Goal: Task Accomplishment & Management: Use online tool/utility

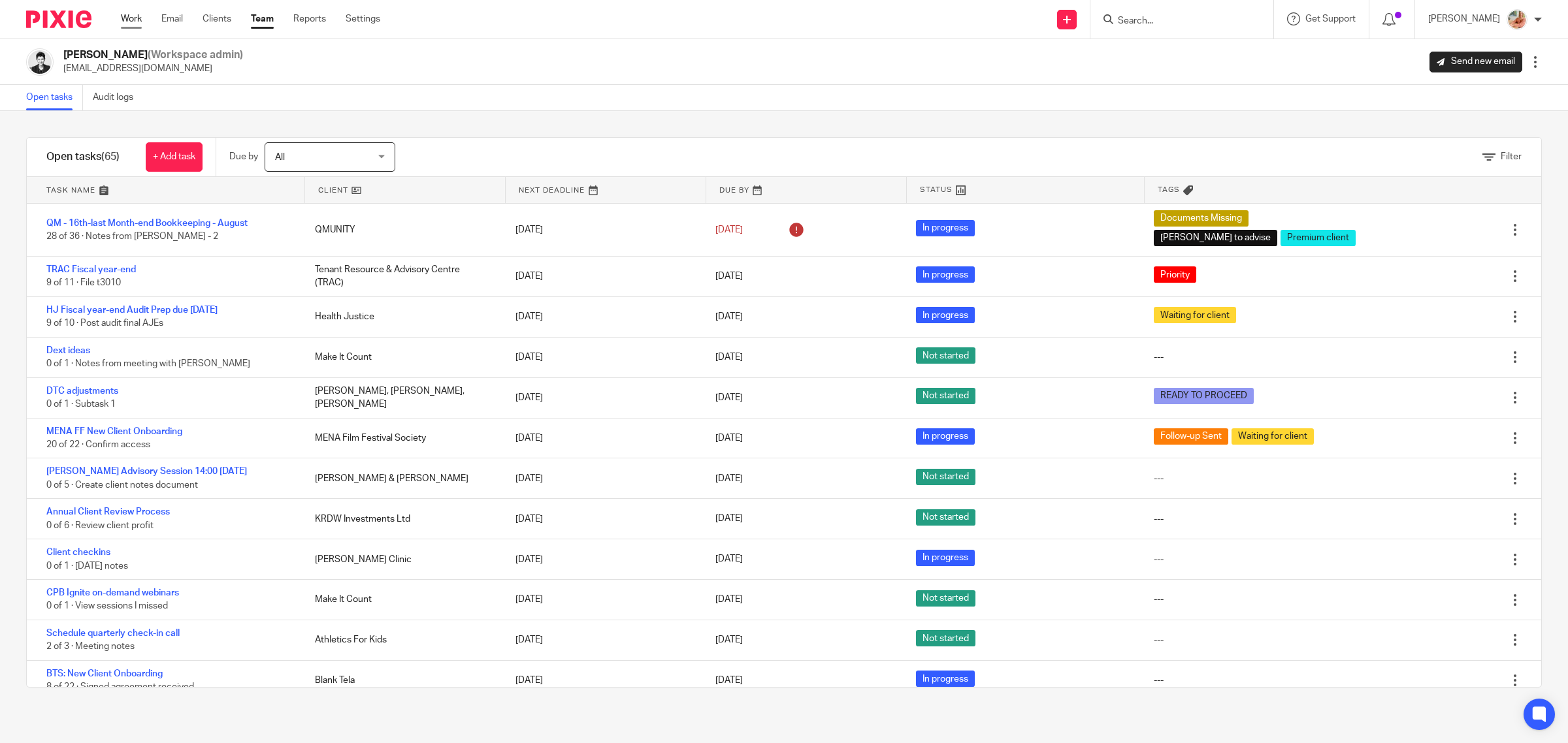
click at [126, 19] on link "Work" at bounding box center [131, 19] width 21 height 13
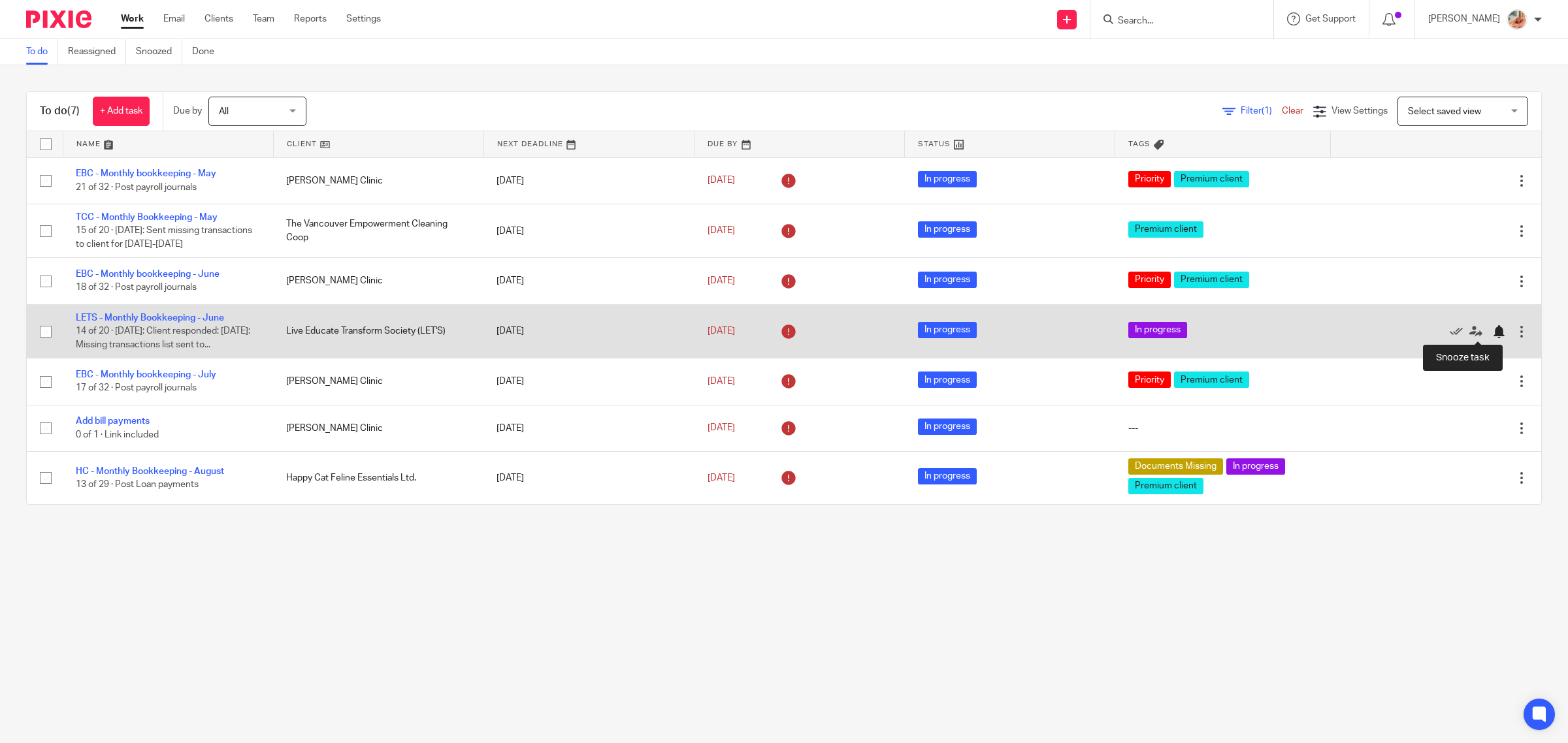
click at [1493, 331] on div at bounding box center [1498, 331] width 13 height 13
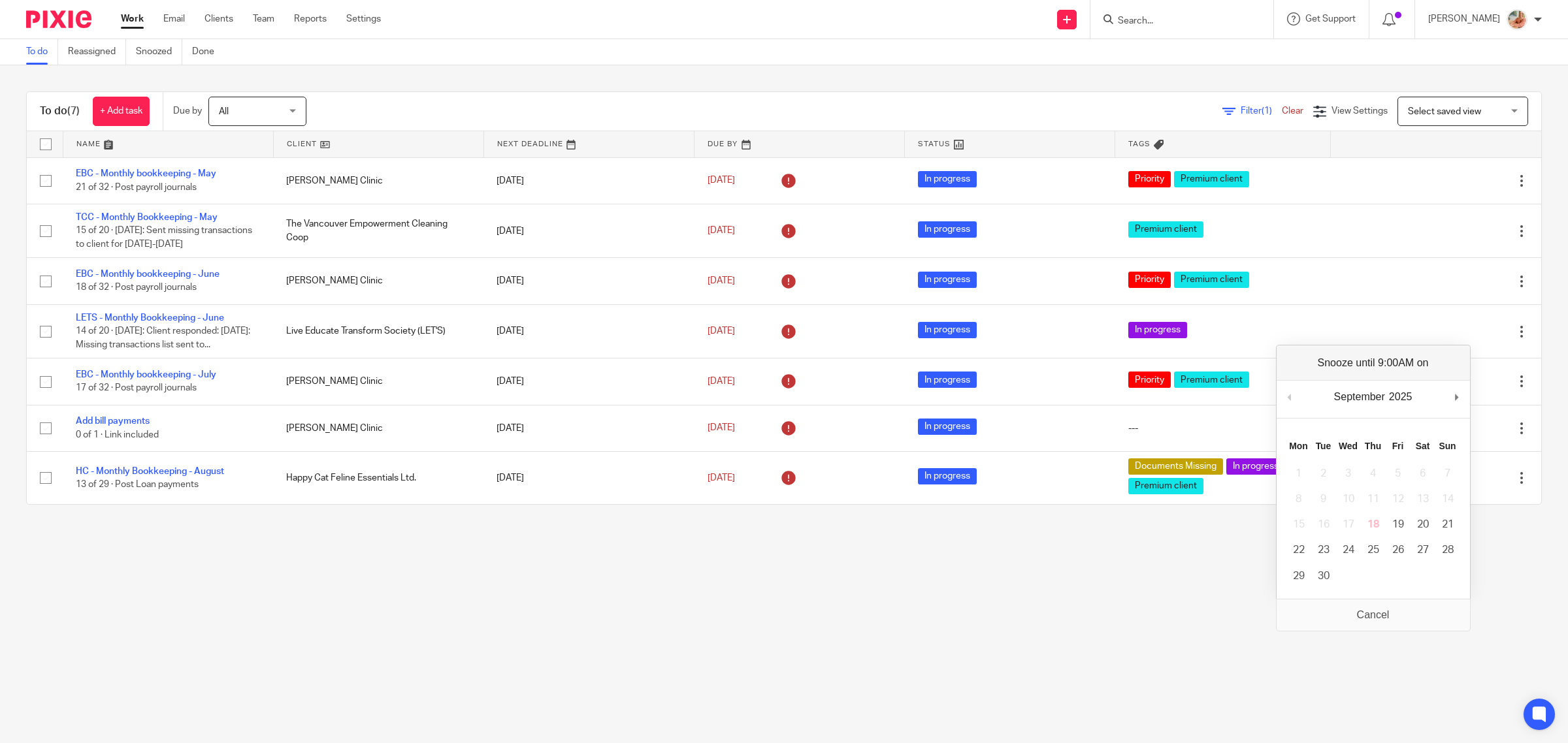
click at [184, 563] on main "To do Reassigned Snoozed Done To do (7) + Add task Due by All All [DATE] [DATE]…" at bounding box center [784, 371] width 1568 height 743
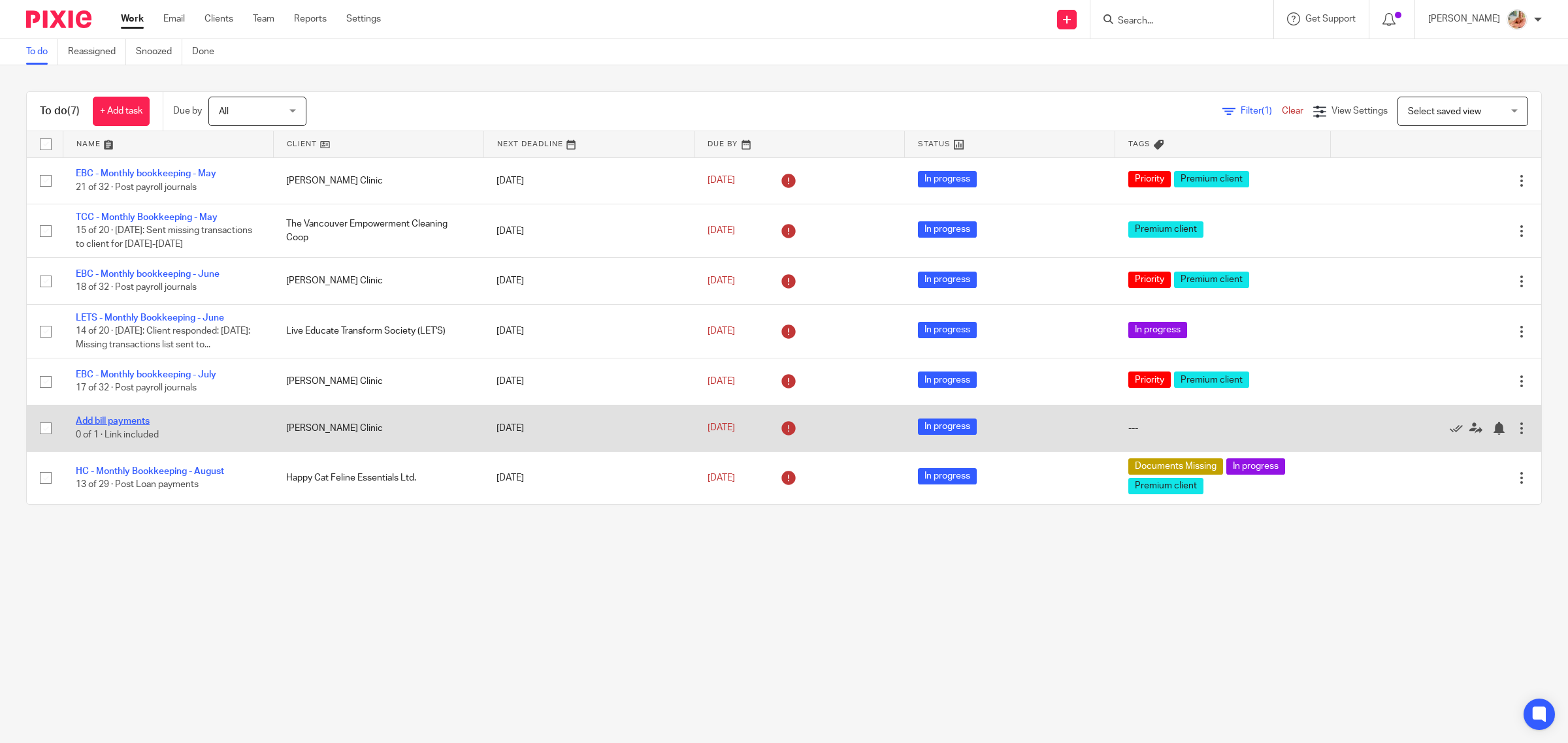
click at [120, 424] on link "Add bill payments" at bounding box center [112, 421] width 74 height 9
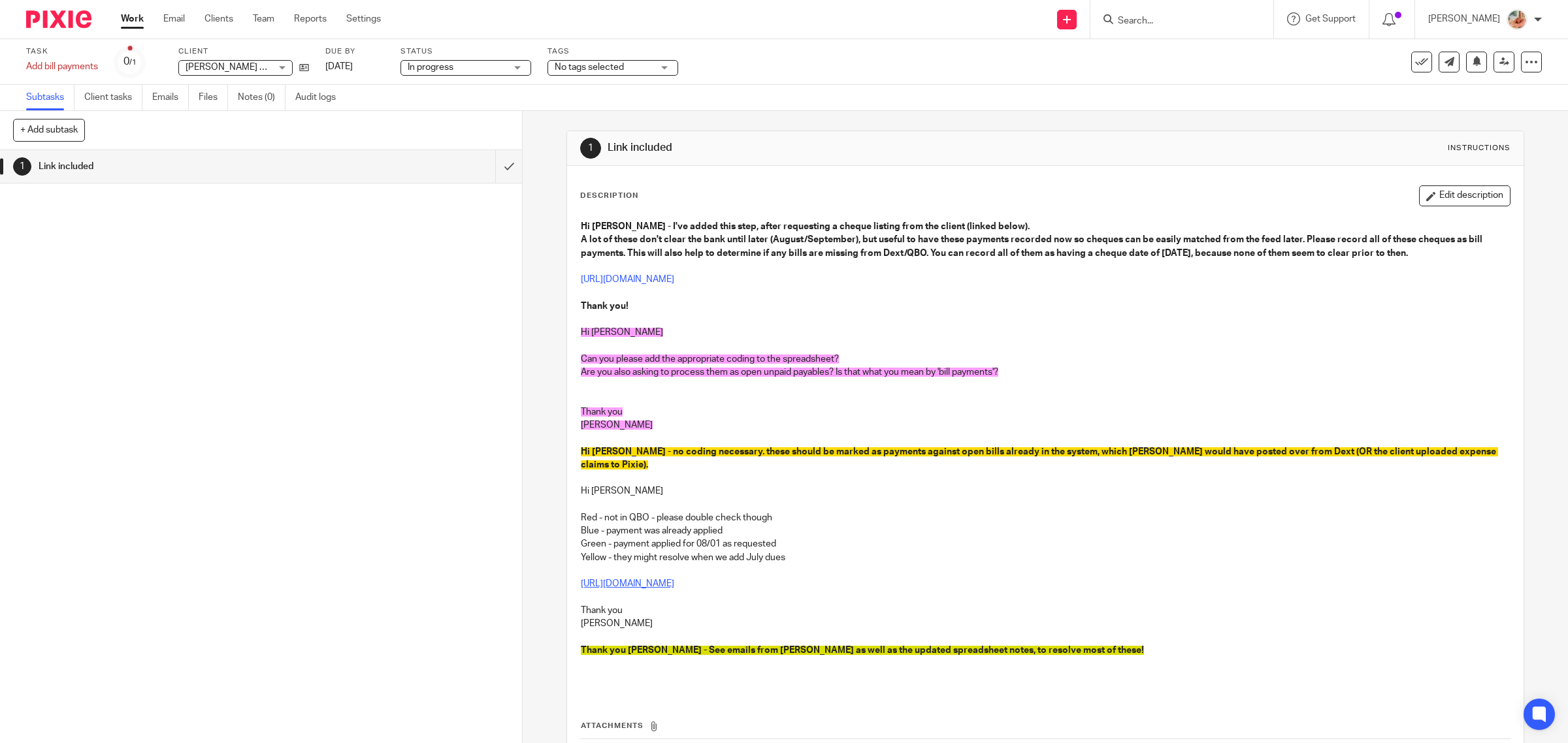
click at [675, 579] on link "https://docs.google.com/spreadsheets/d/1LhJ0ezugZemSqu2QeF1qm0AOfgAPKcBDJ_ZaDR-…" at bounding box center [627, 584] width 93 height 9
